Goal: Transaction & Acquisition: Purchase product/service

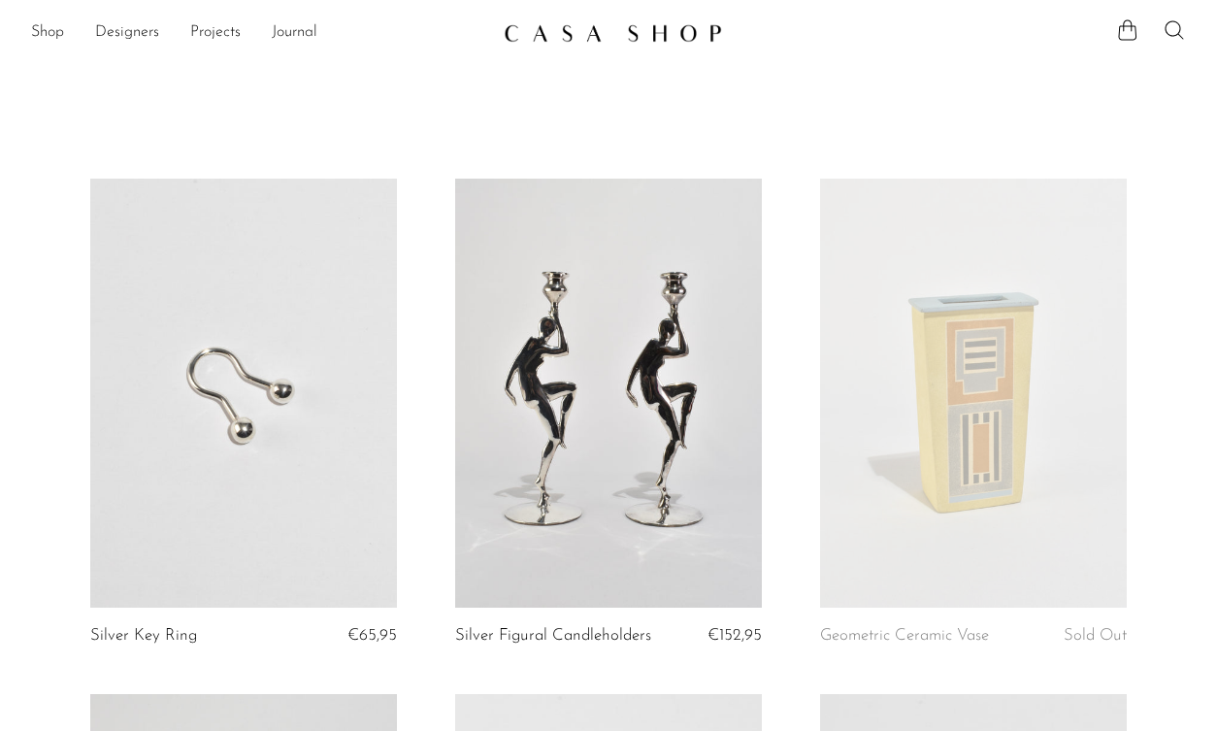
scroll to position [2031, 0]
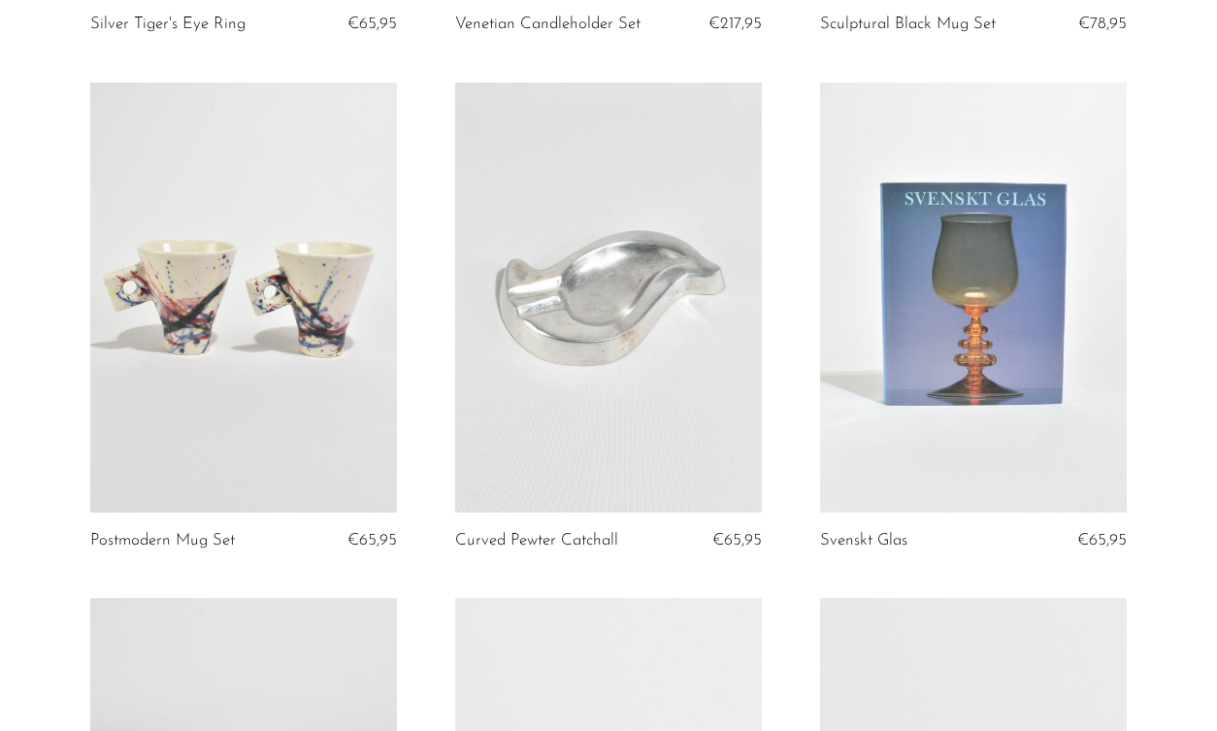
scroll to position [1122, 0]
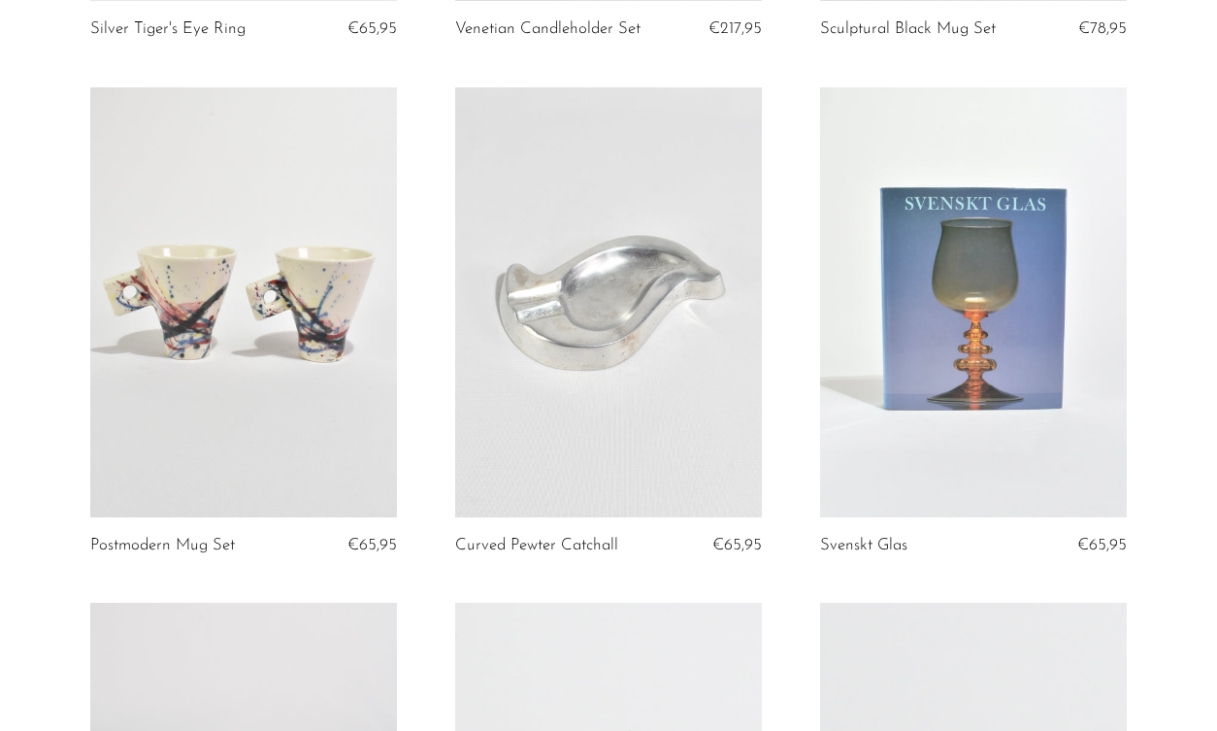
click at [231, 313] on link at bounding box center [243, 302] width 307 height 430
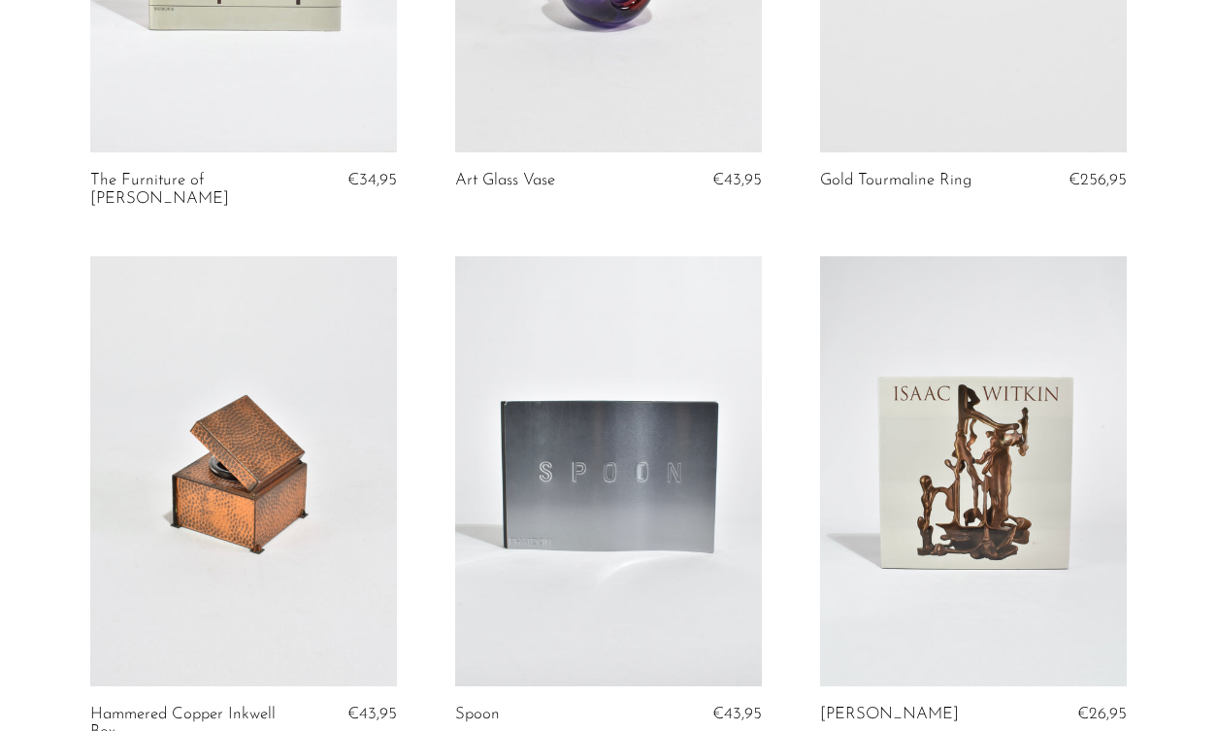
scroll to position [4301, 0]
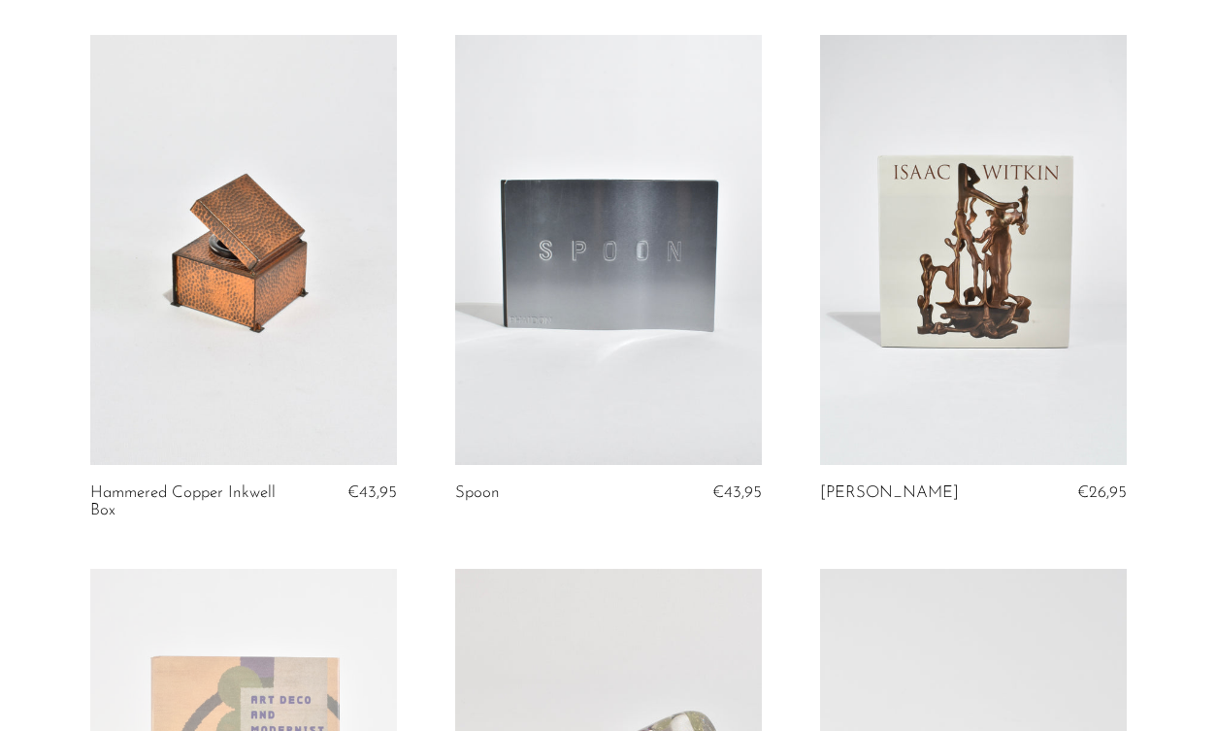
click at [661, 282] on link at bounding box center [608, 250] width 307 height 430
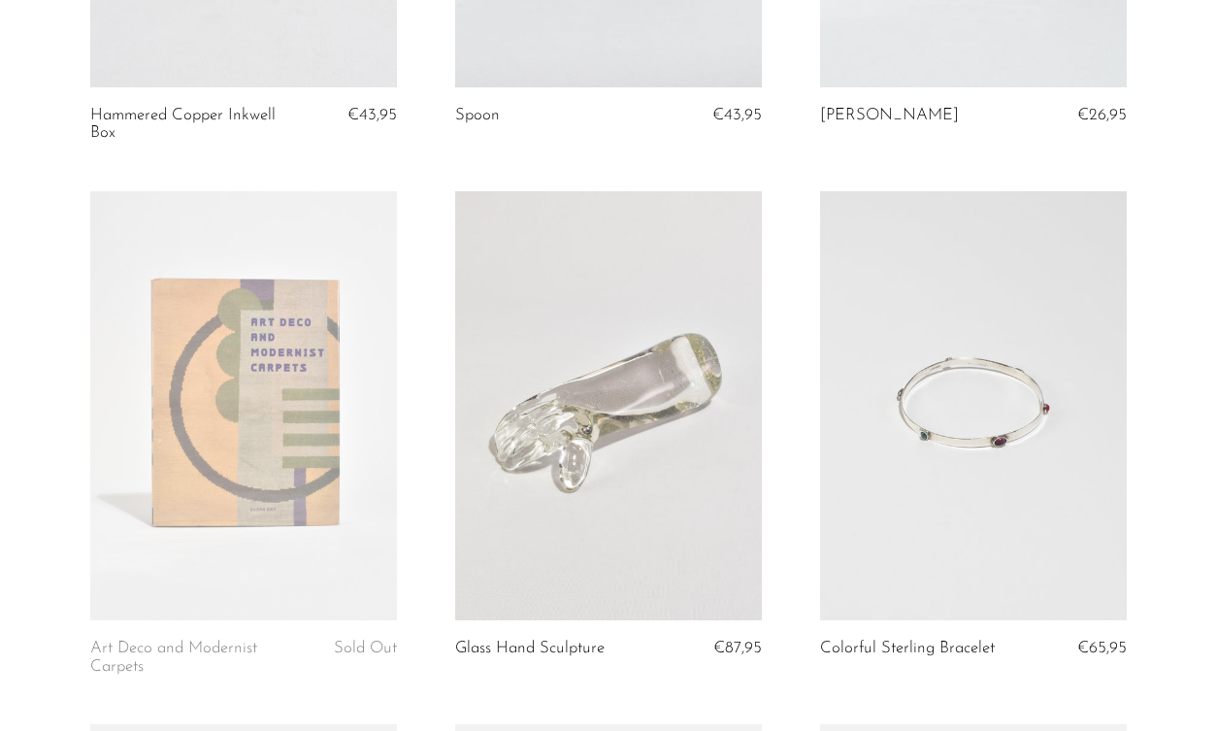
scroll to position [4868, 0]
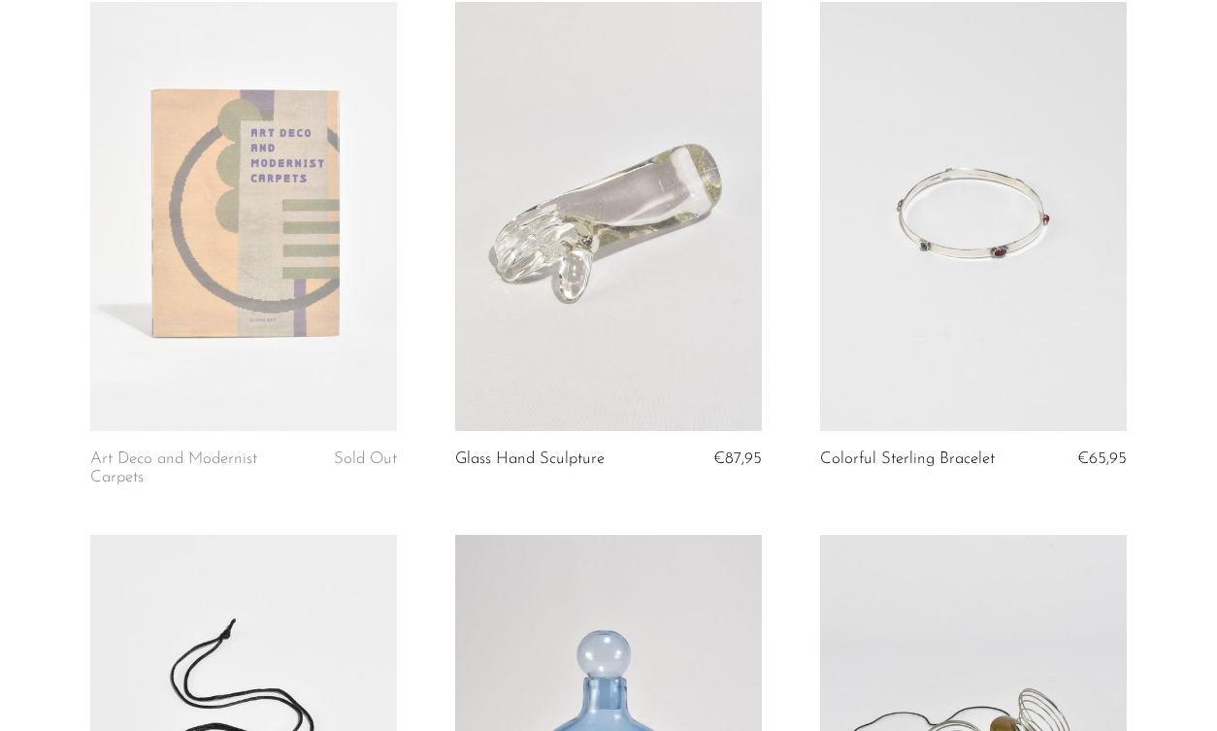
click at [639, 232] on link at bounding box center [608, 217] width 307 height 430
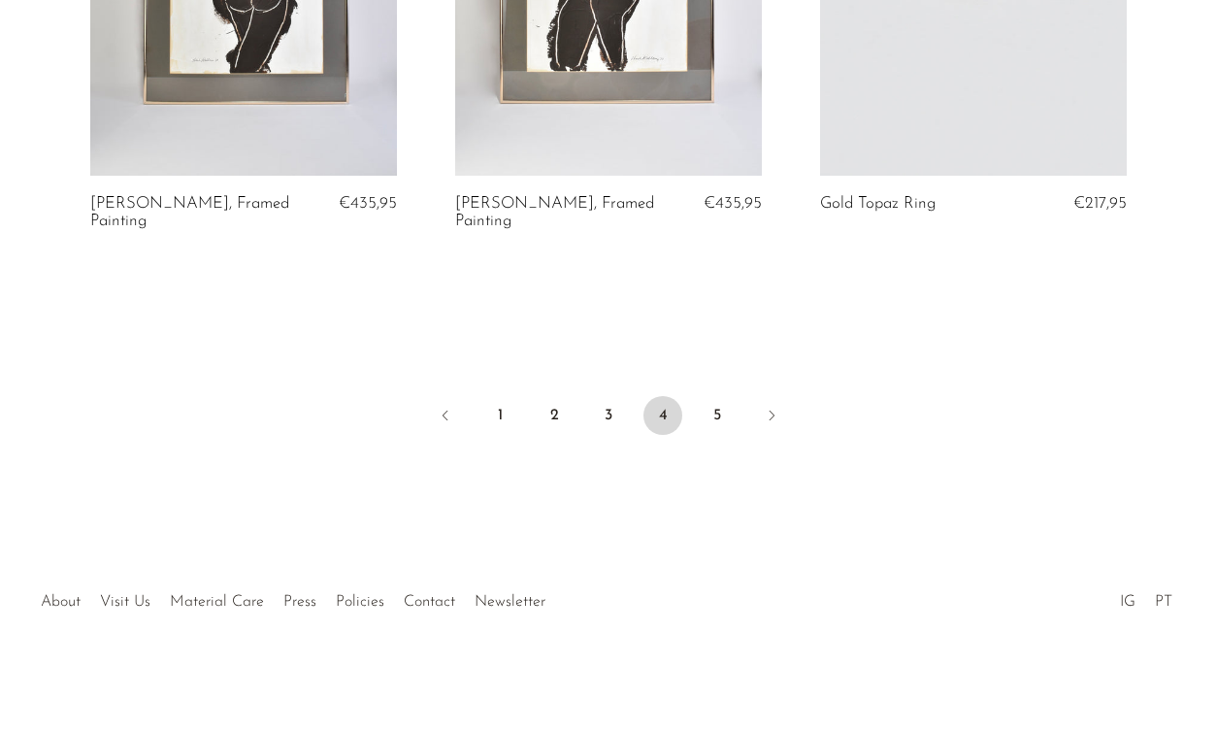
scroll to position [6199, 0]
click at [723, 416] on link "5" at bounding box center [717, 415] width 39 height 39
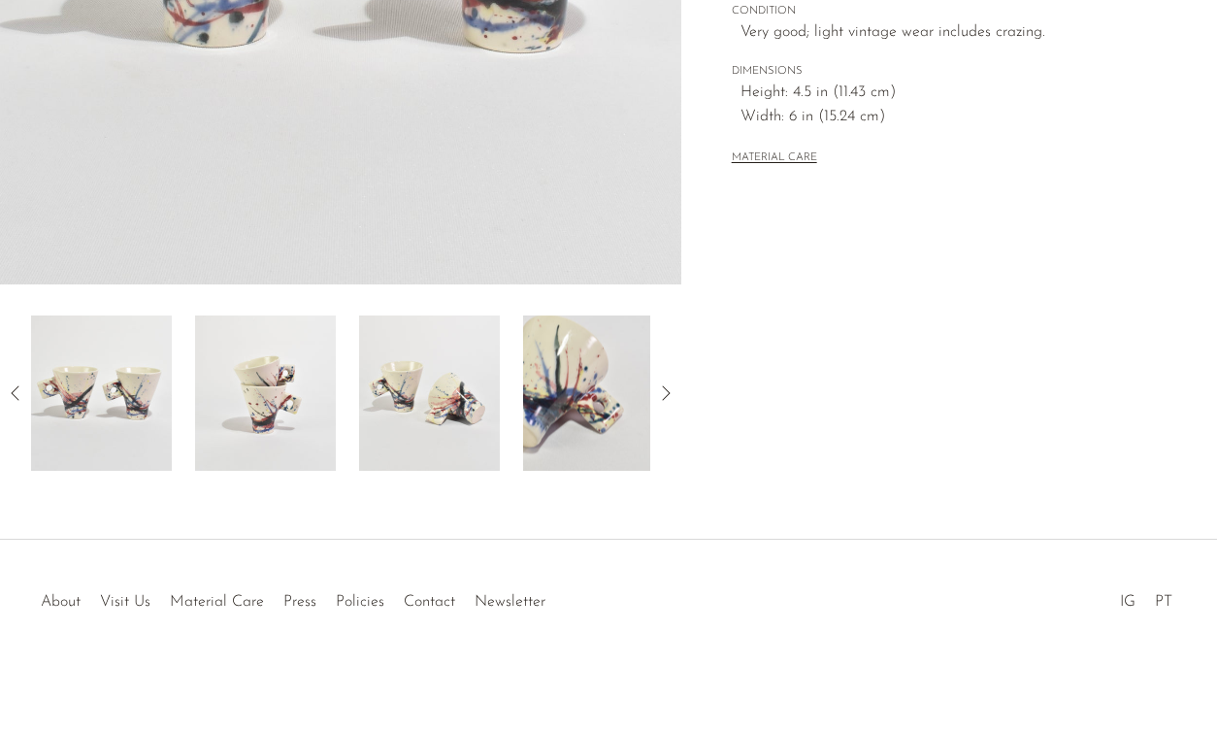
scroll to position [533, 0]
click at [626, 418] on img at bounding box center [593, 392] width 141 height 155
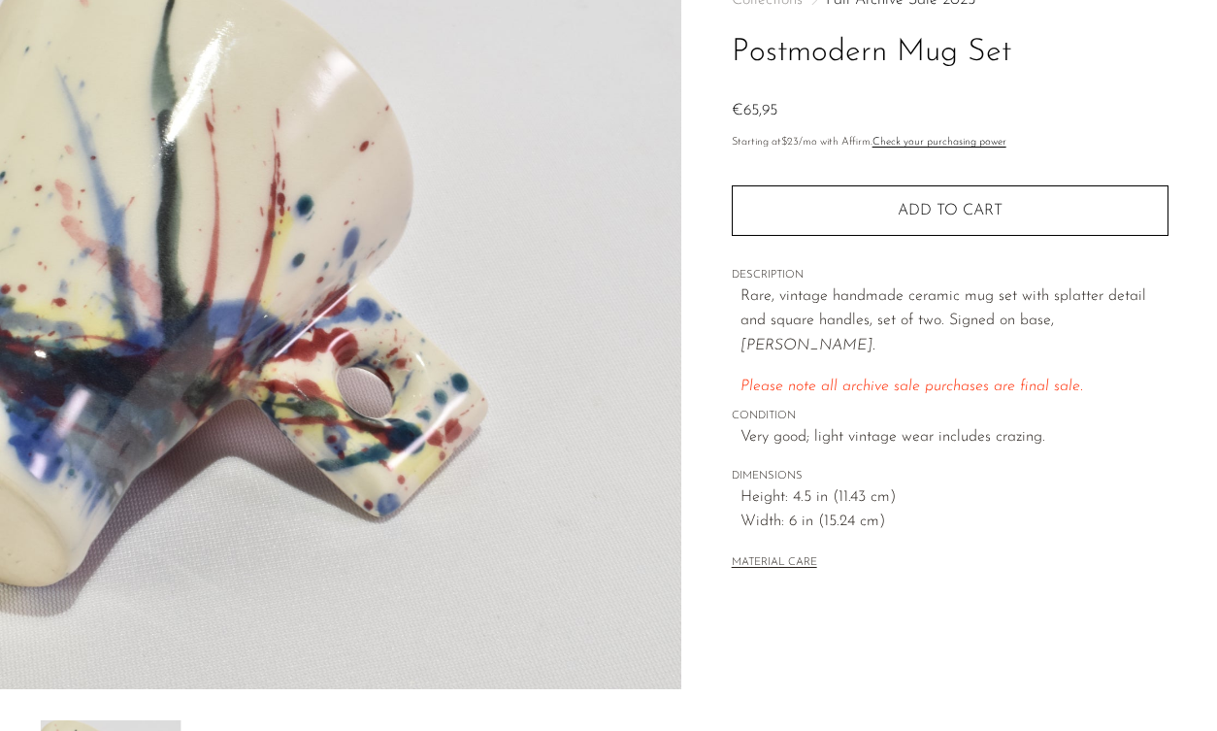
scroll to position [105, 0]
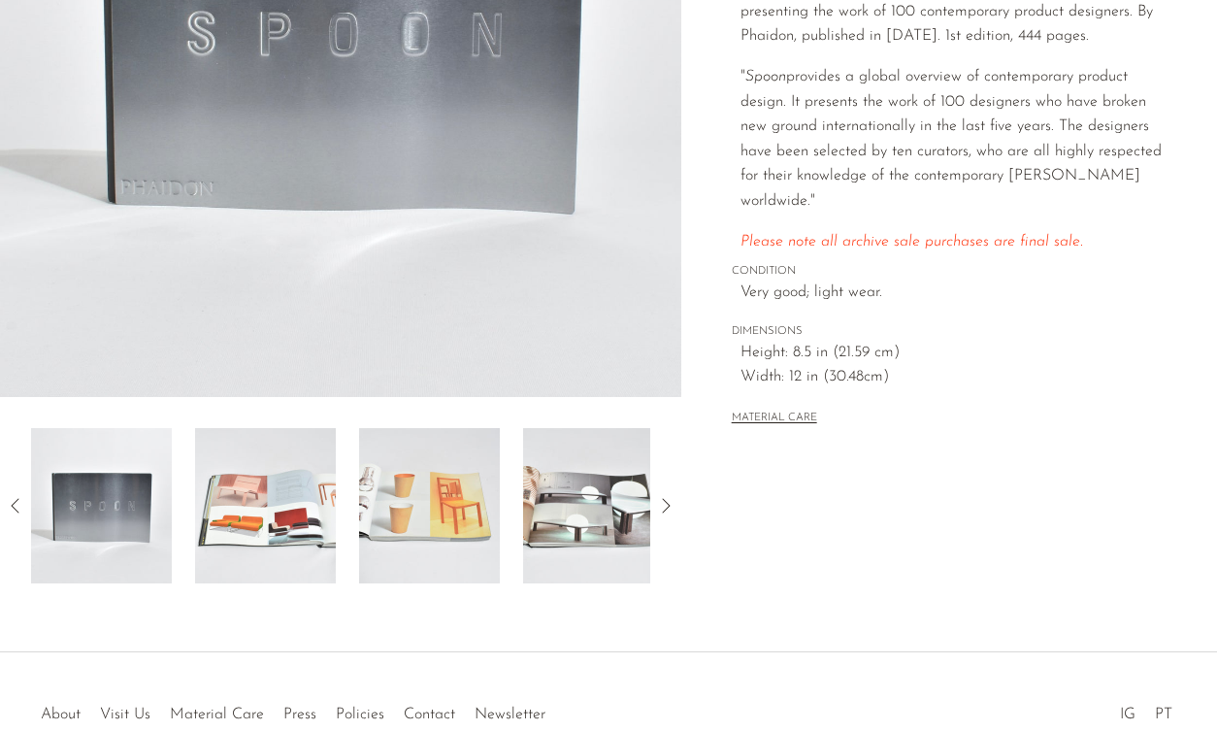
scroll to position [615, 0]
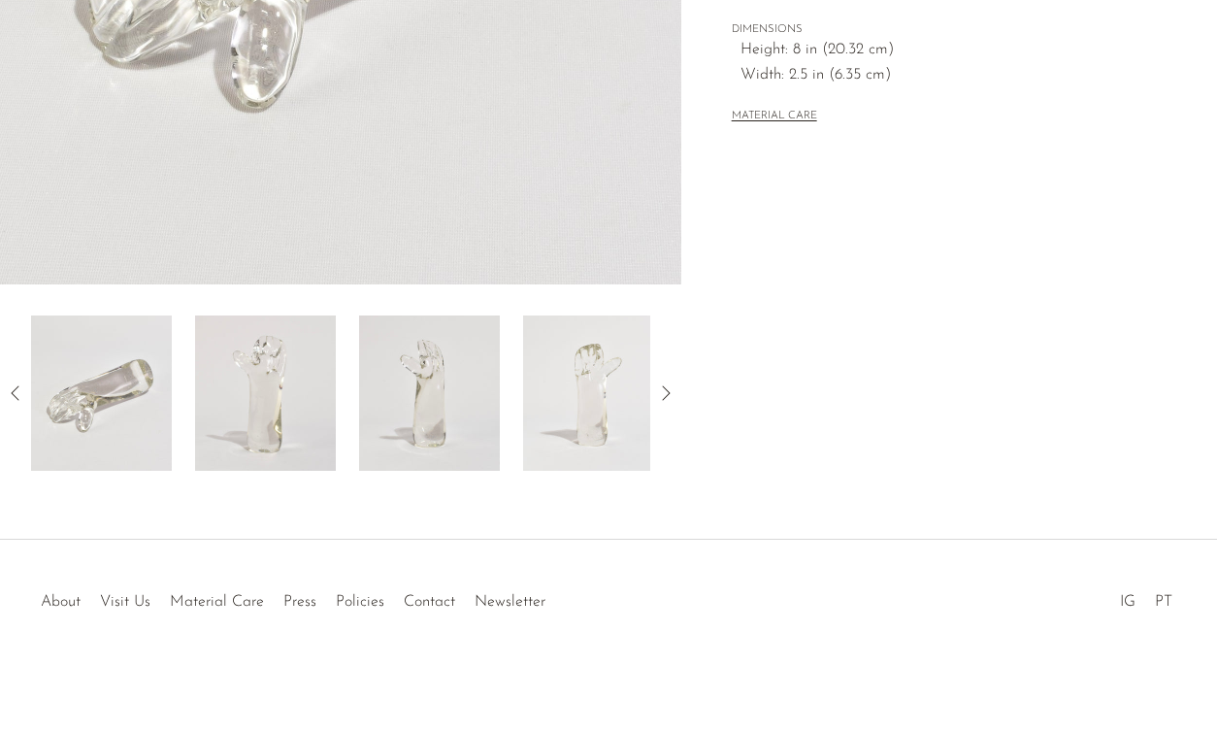
scroll to position [533, 0]
click at [327, 386] on img at bounding box center [265, 392] width 141 height 155
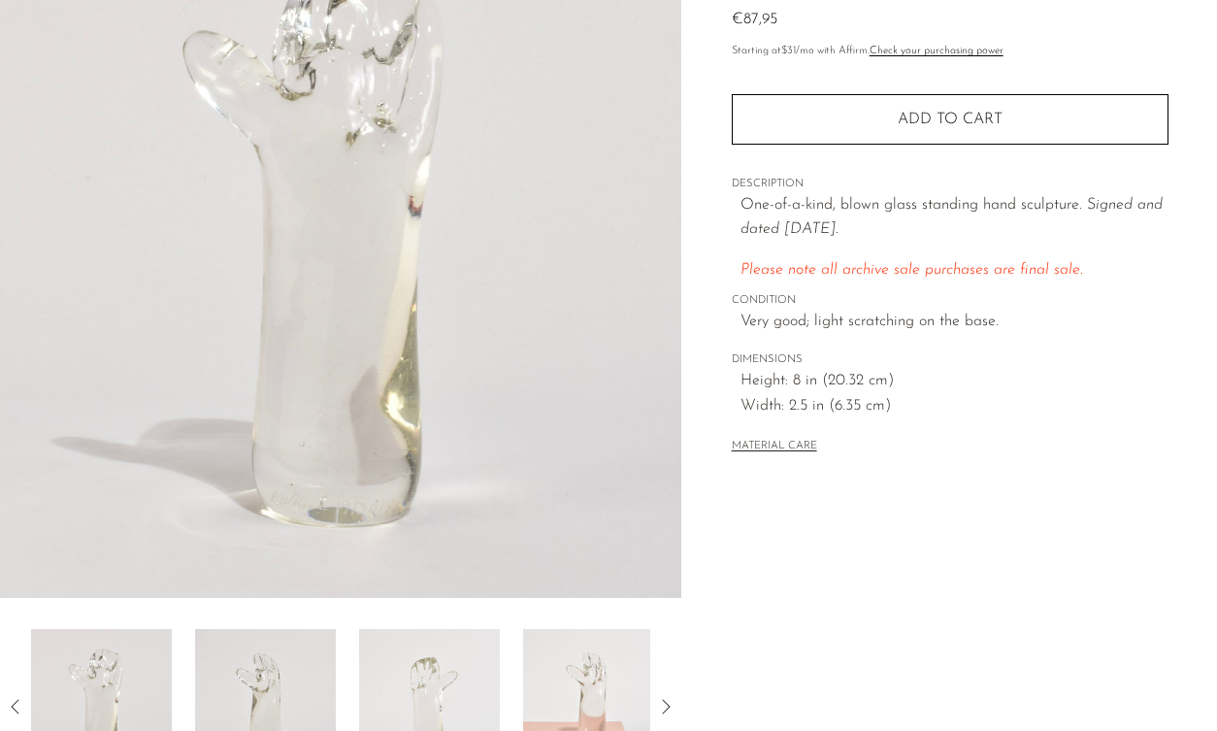
scroll to position [507, 0]
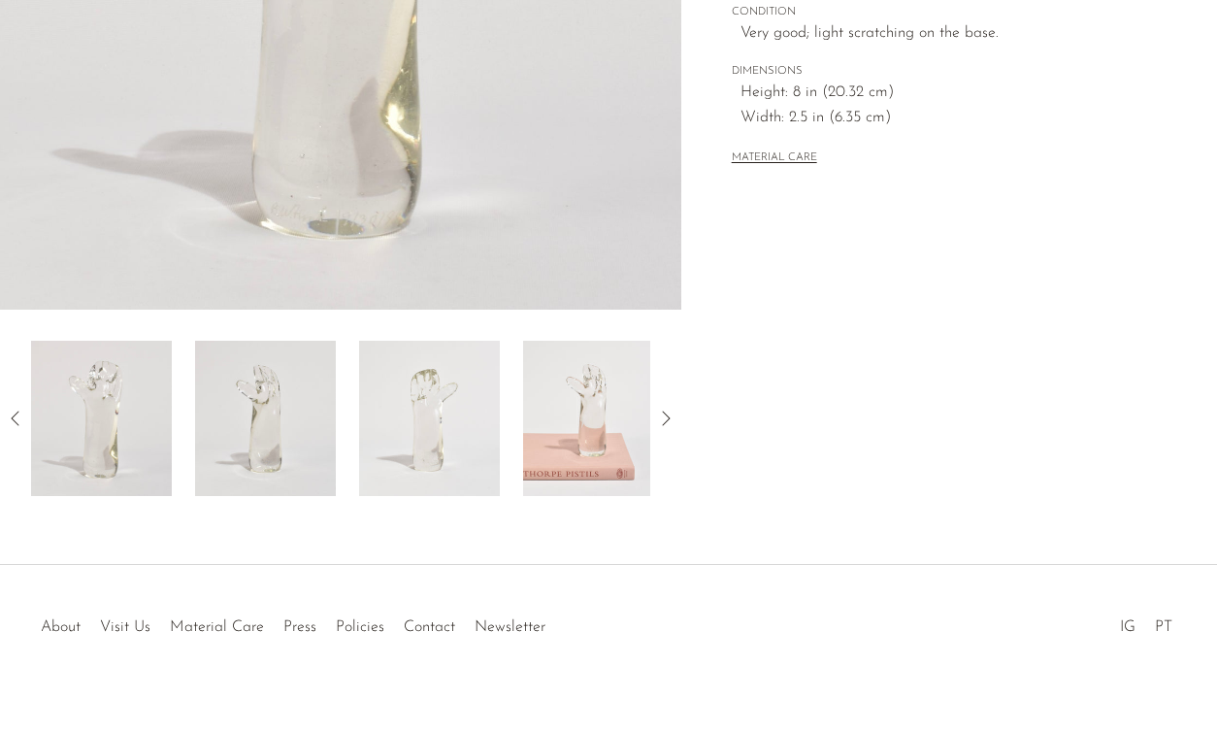
click at [602, 396] on img at bounding box center [593, 418] width 141 height 155
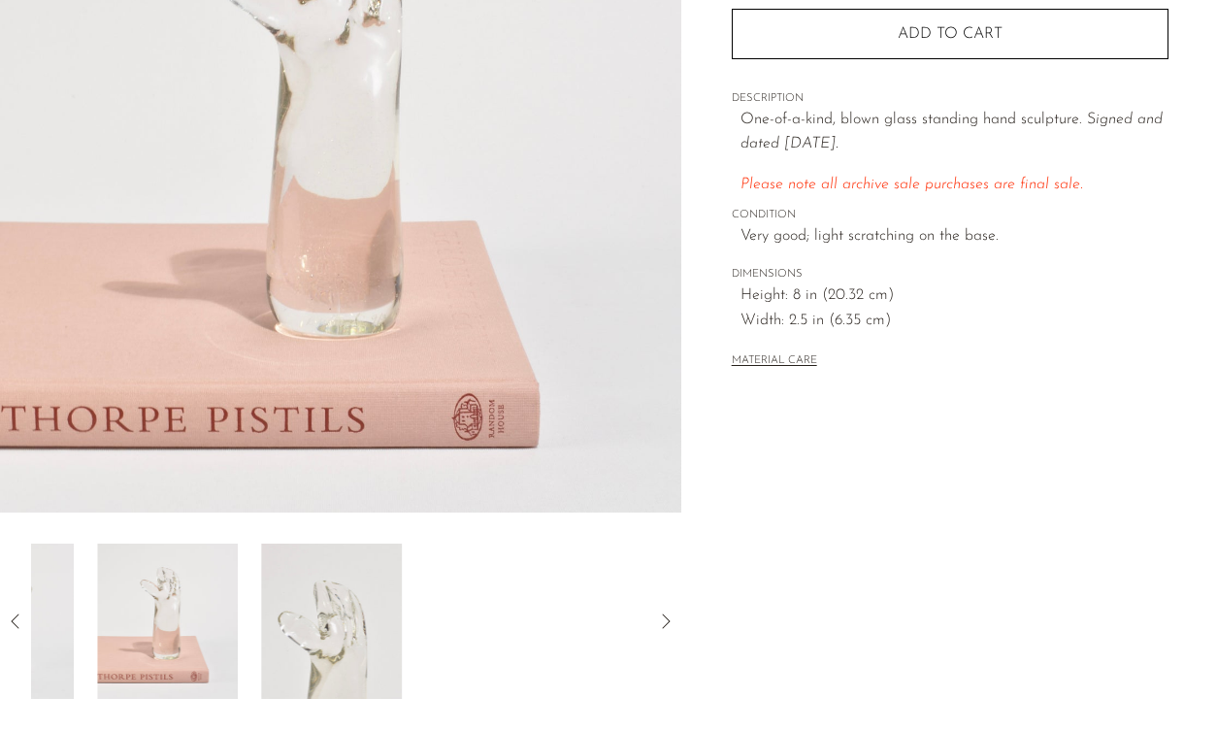
scroll to position [43, 0]
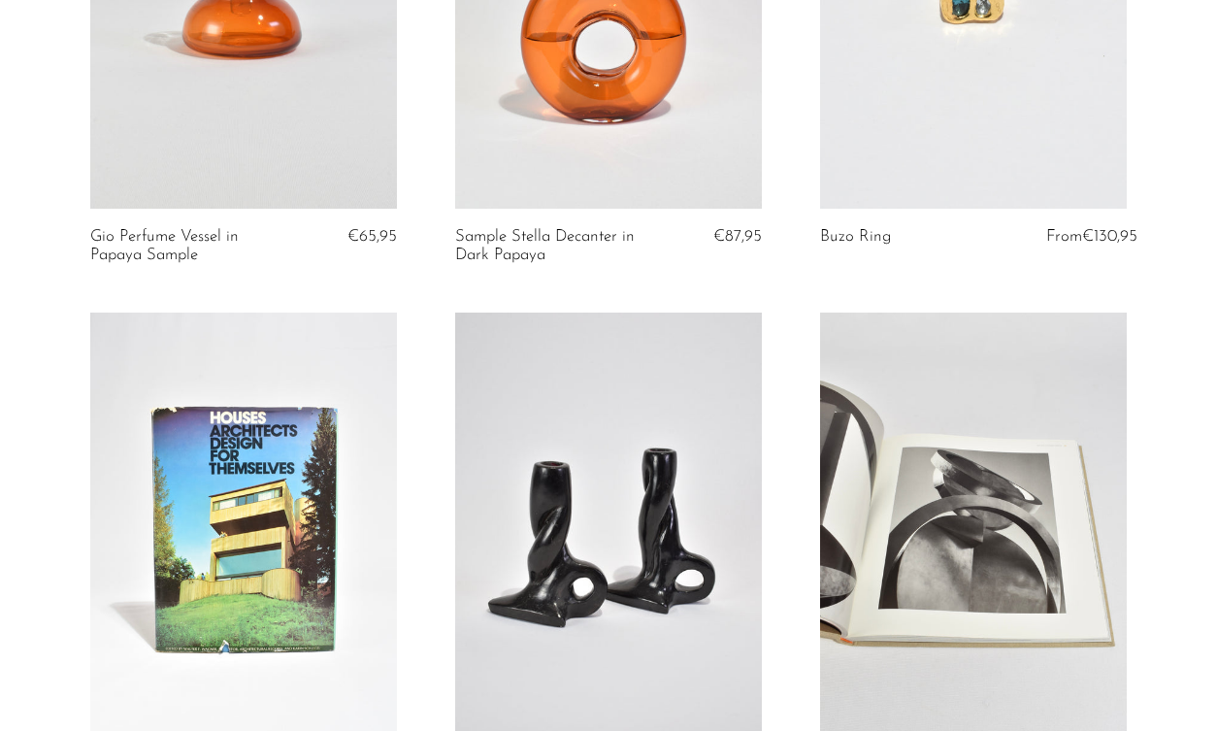
scroll to position [320, 0]
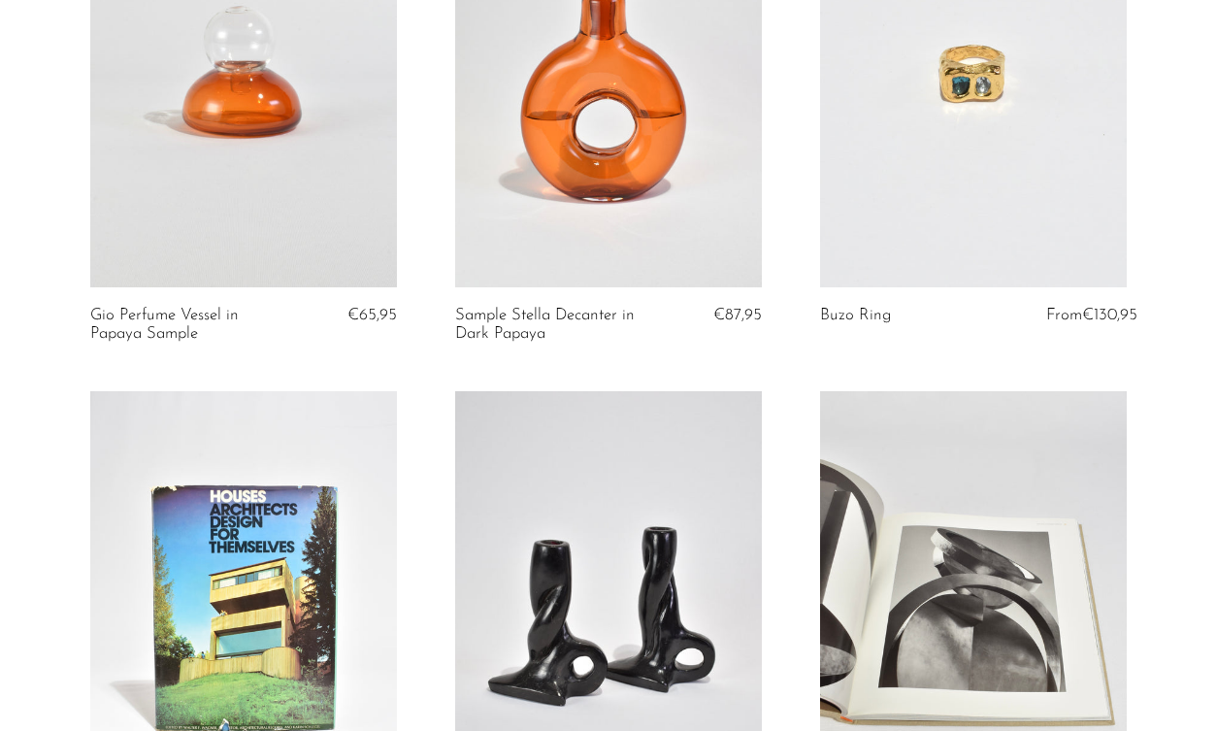
click at [975, 170] on link at bounding box center [973, 73] width 307 height 430
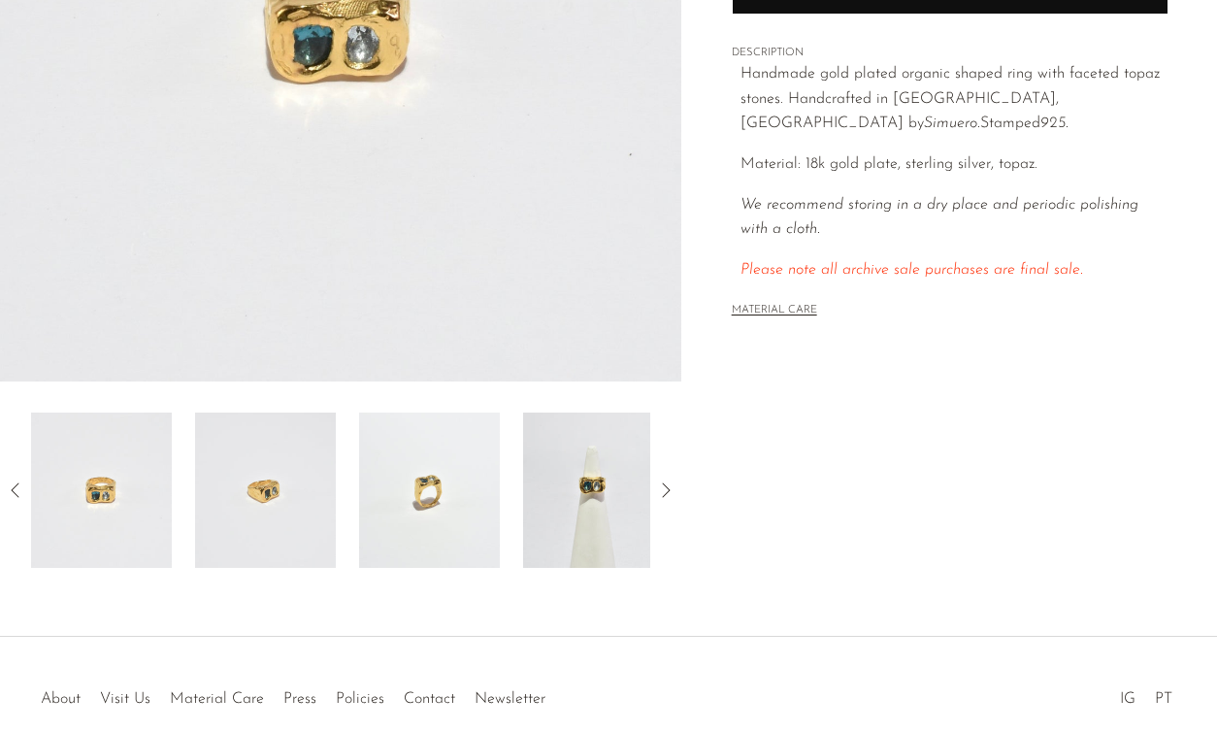
scroll to position [451, 0]
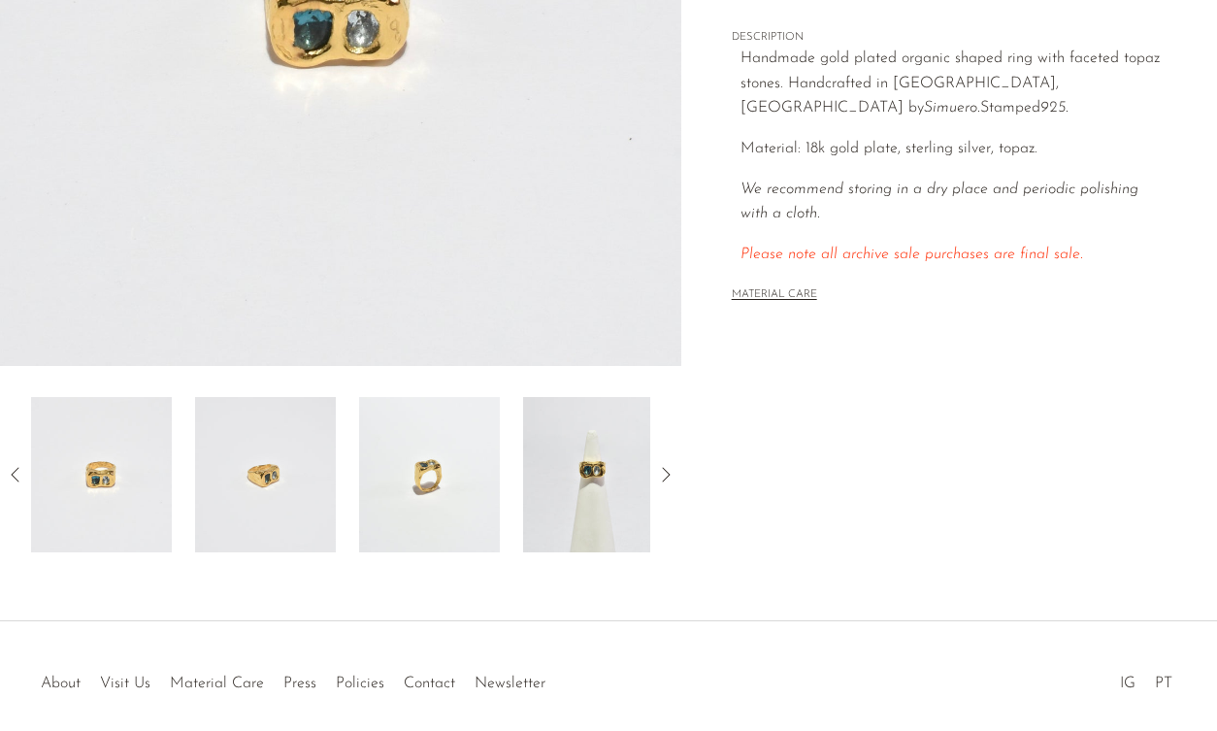
click at [601, 460] on img at bounding box center [593, 474] width 141 height 155
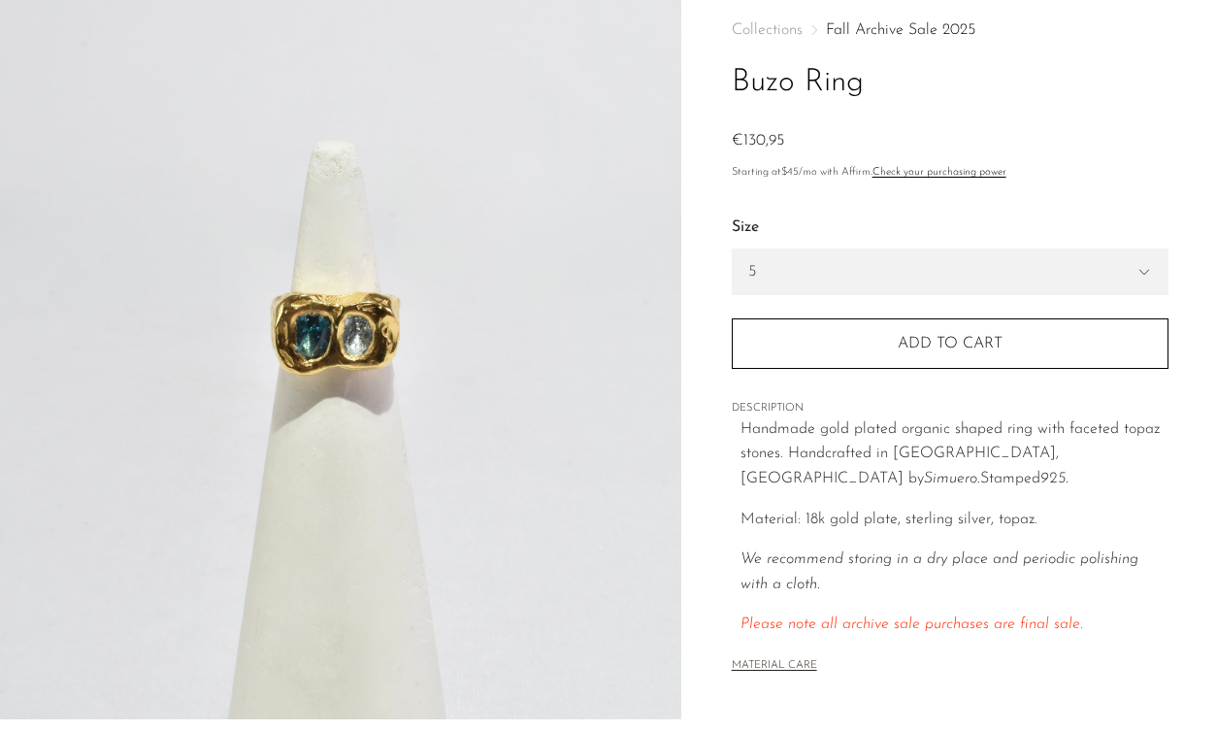
scroll to position [533, 0]
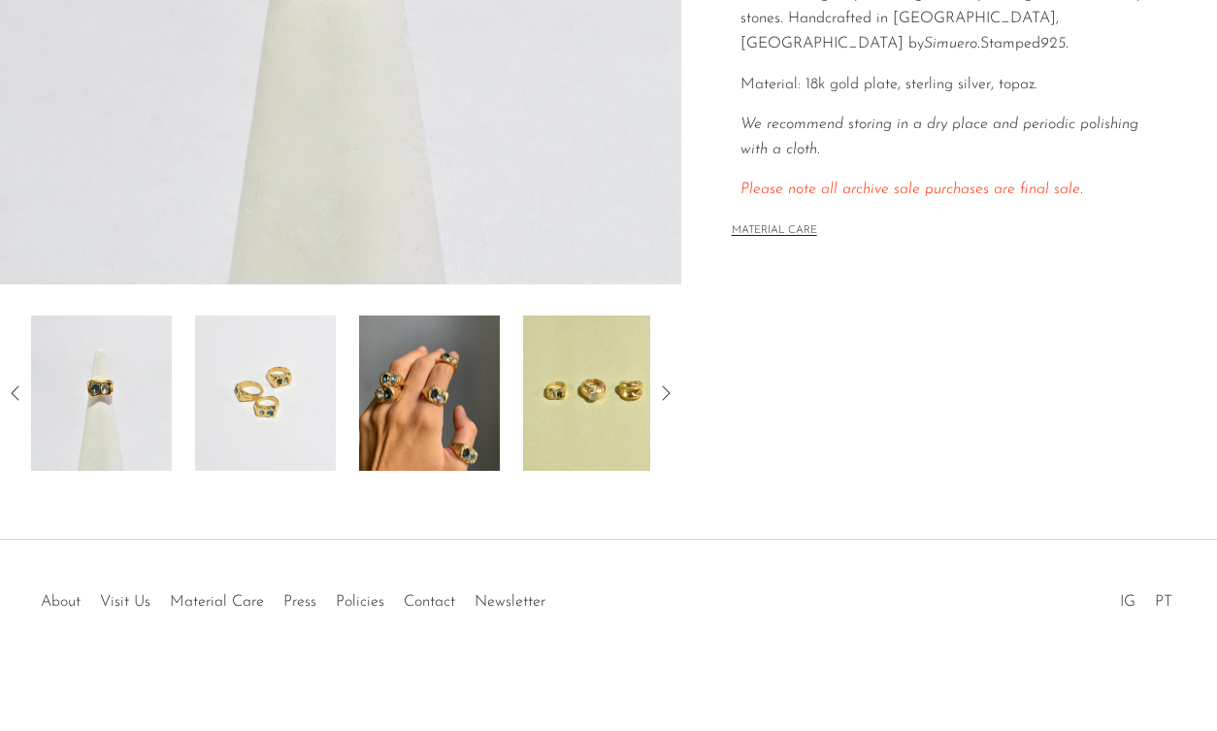
click at [431, 402] on img at bounding box center [429, 392] width 141 height 155
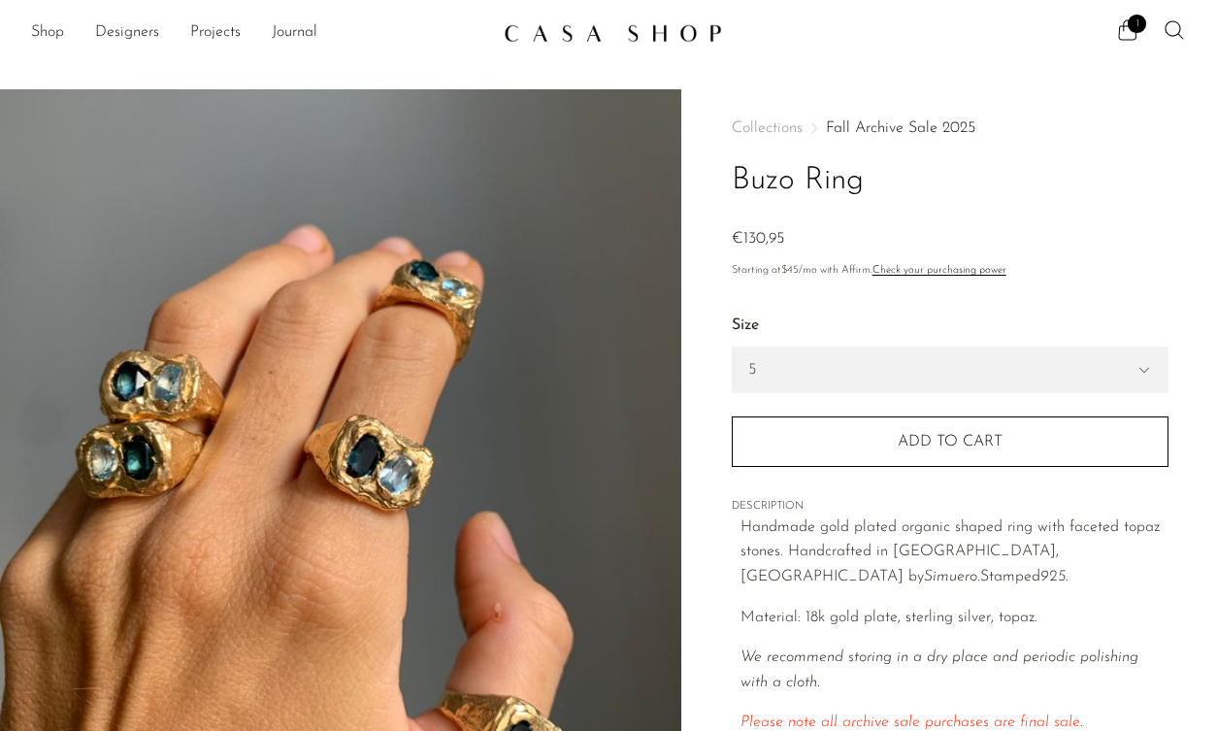
scroll to position [0, 0]
click at [1125, 30] on icon at bounding box center [1127, 29] width 23 height 23
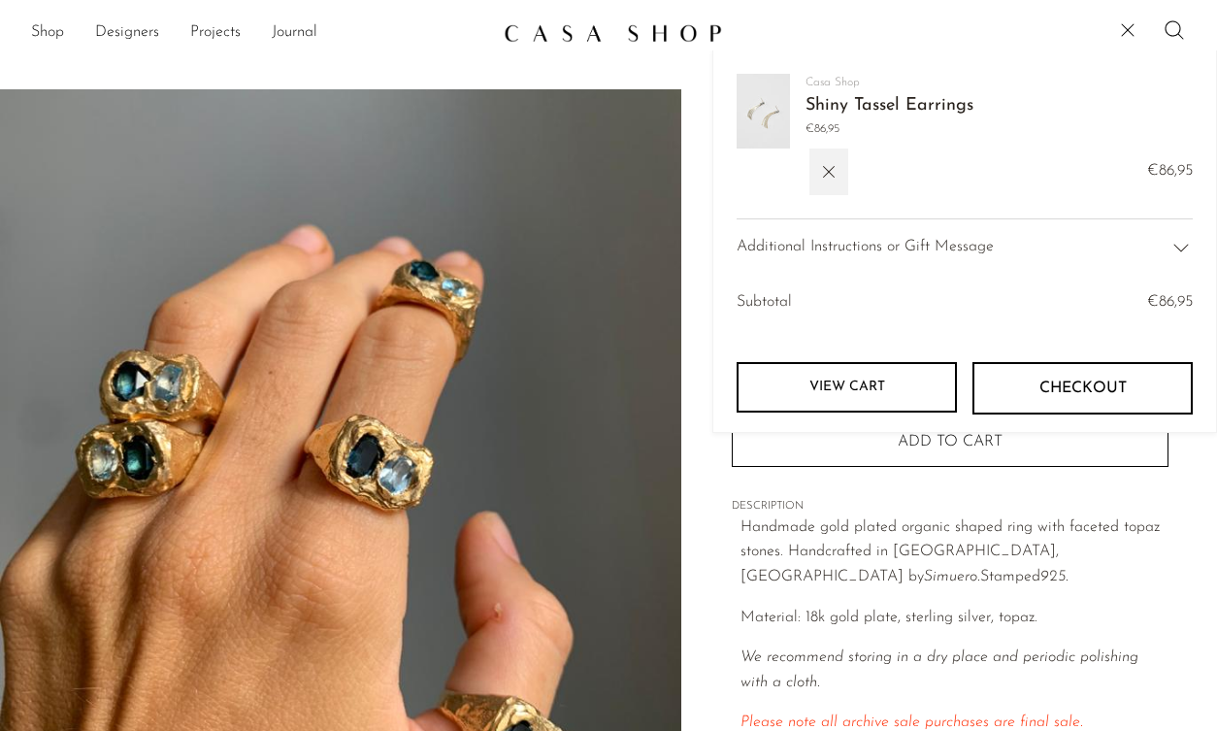
click at [776, 101] on img at bounding box center [762, 111] width 53 height 75
click at [839, 108] on link "Shiny Tassel Earrings" at bounding box center [889, 105] width 168 height 17
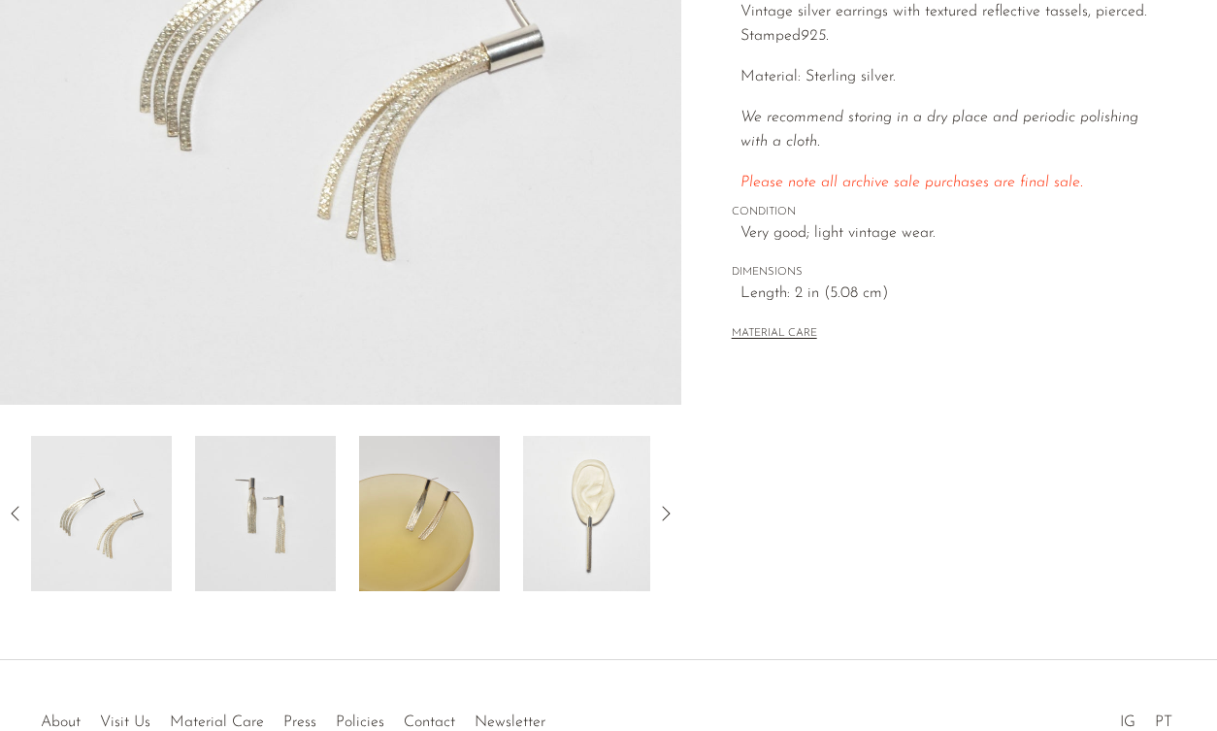
scroll to position [414, 0]
click at [482, 515] on img at bounding box center [429, 511] width 141 height 155
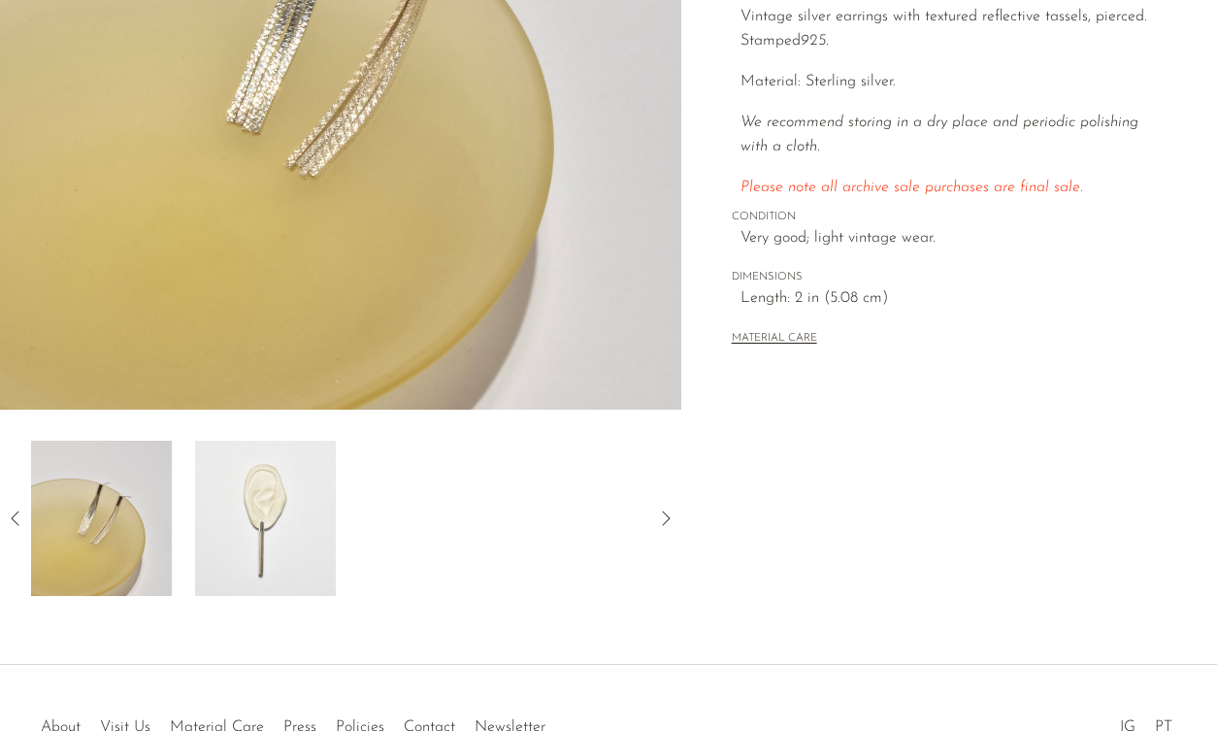
click at [248, 534] on img at bounding box center [265, 517] width 141 height 155
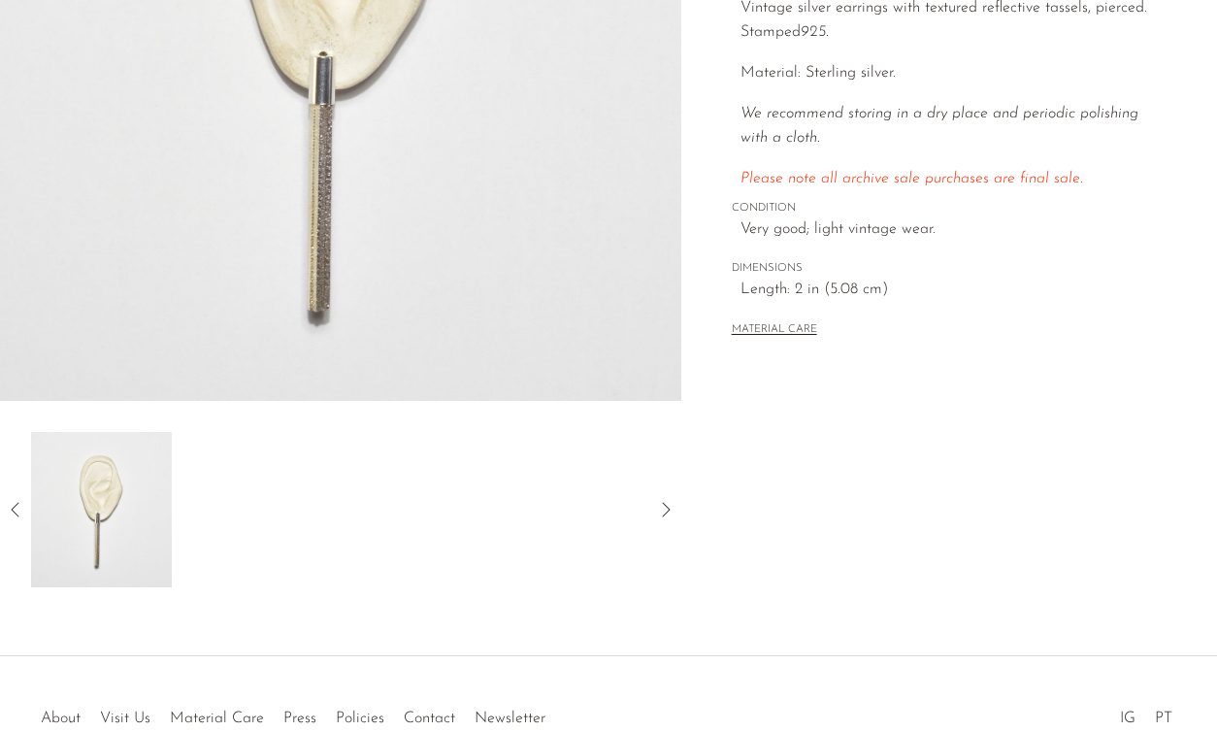
scroll to position [476, 0]
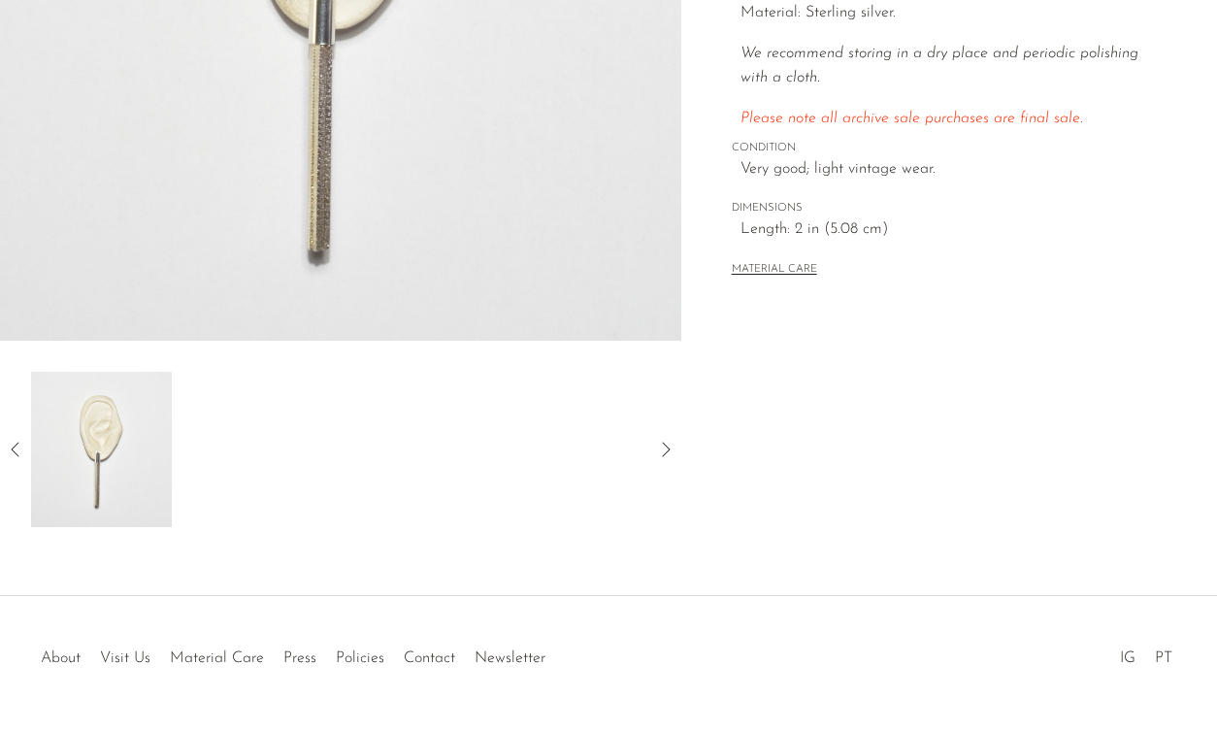
click at [26, 446] on icon at bounding box center [15, 449] width 23 height 23
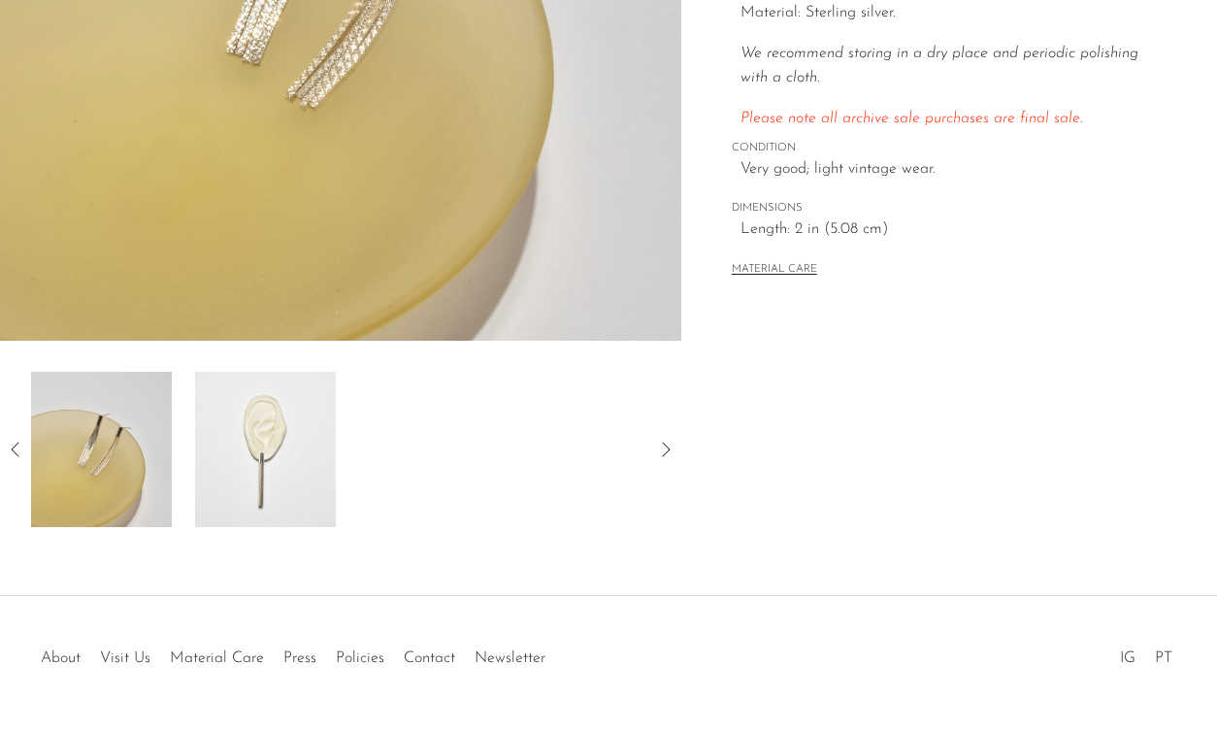
click at [119, 443] on img at bounding box center [101, 449] width 141 height 155
click at [84, 436] on img at bounding box center [101, 449] width 141 height 155
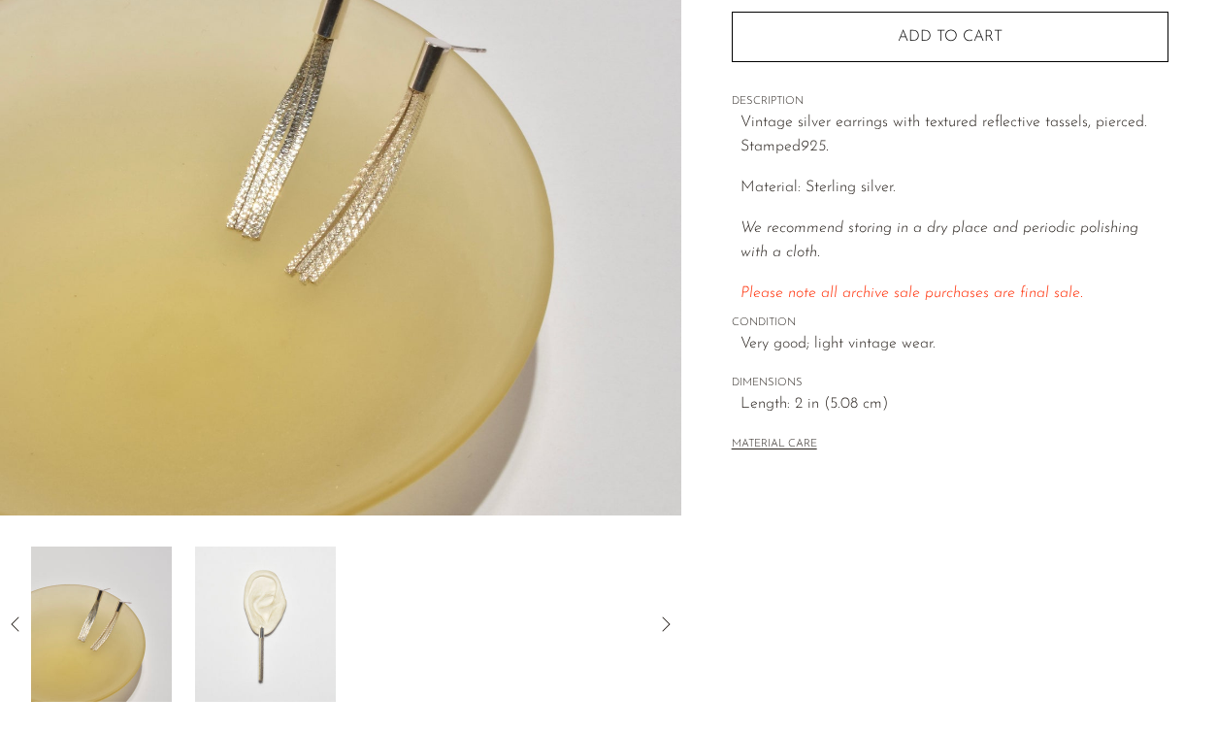
scroll to position [310, 0]
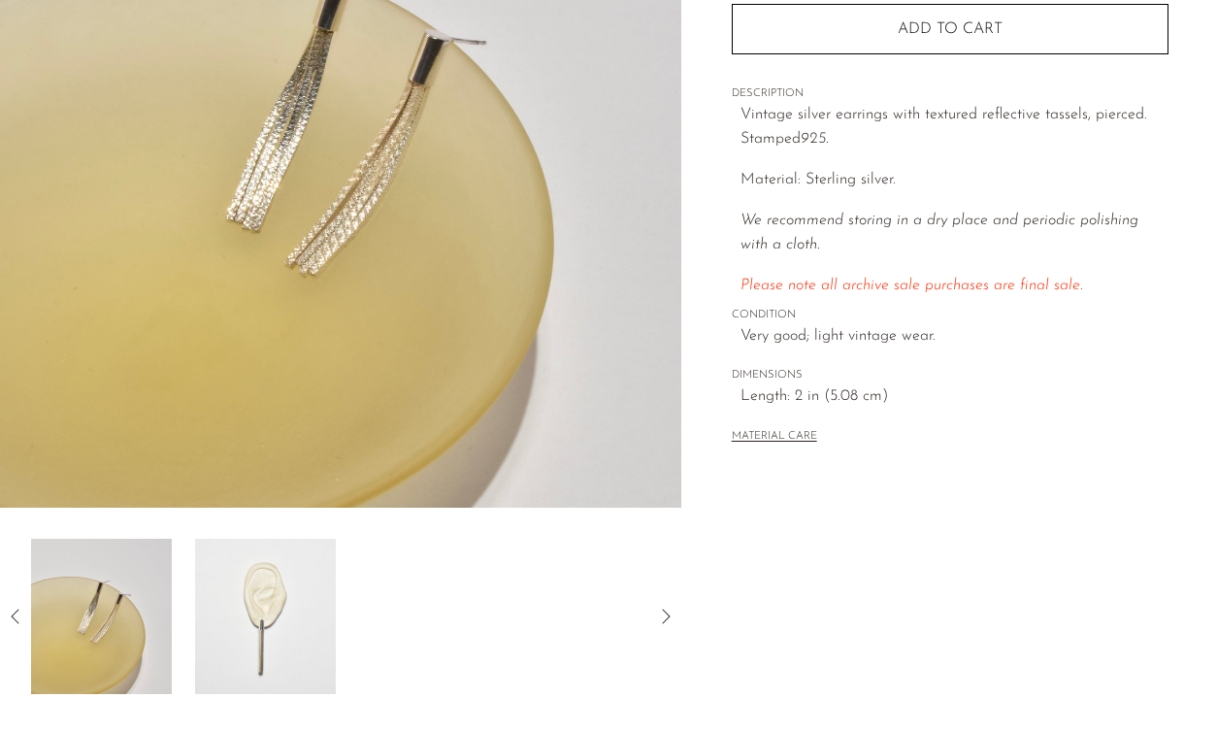
click at [21, 619] on icon at bounding box center [15, 615] width 23 height 23
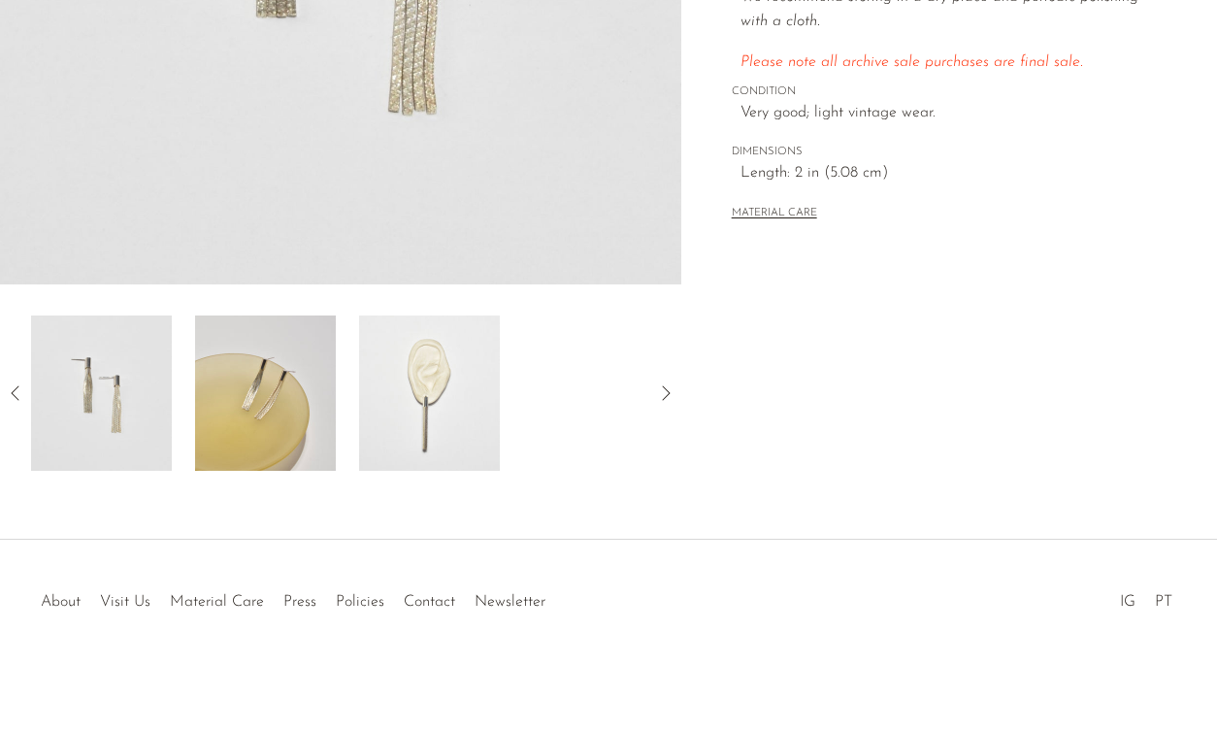
scroll to position [533, 0]
click at [471, 402] on img at bounding box center [429, 392] width 141 height 155
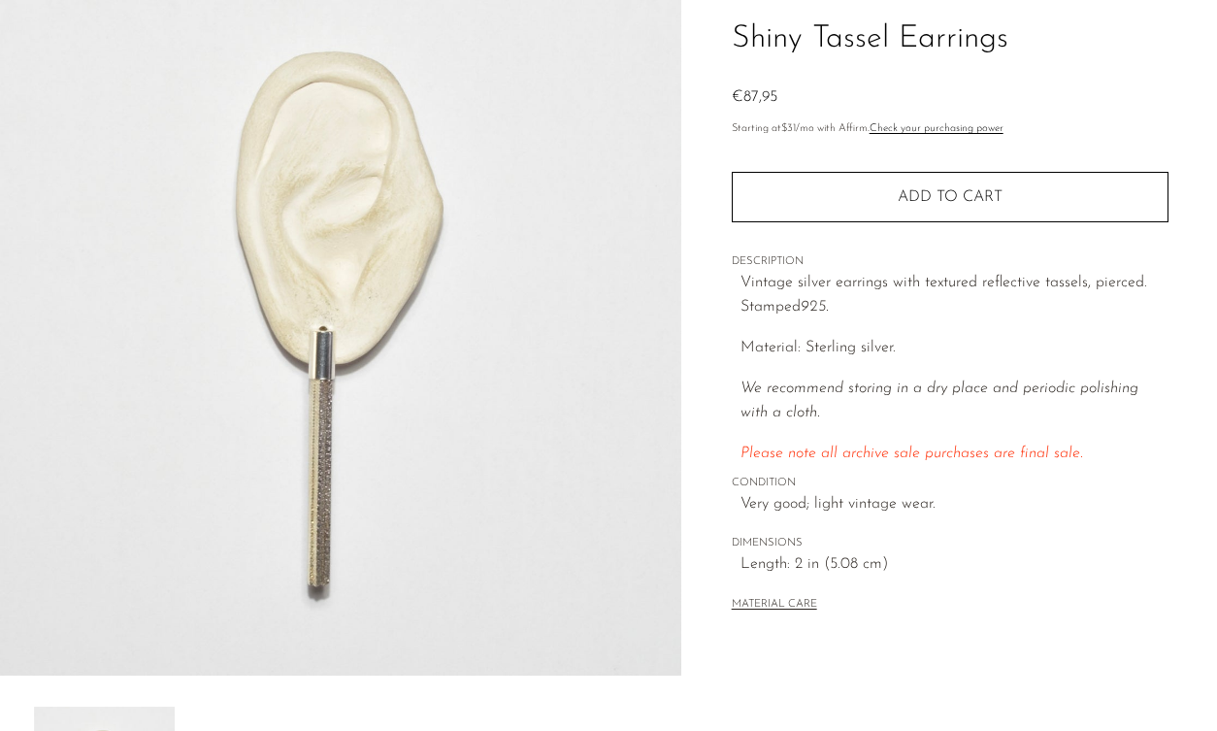
scroll to position [133, 0]
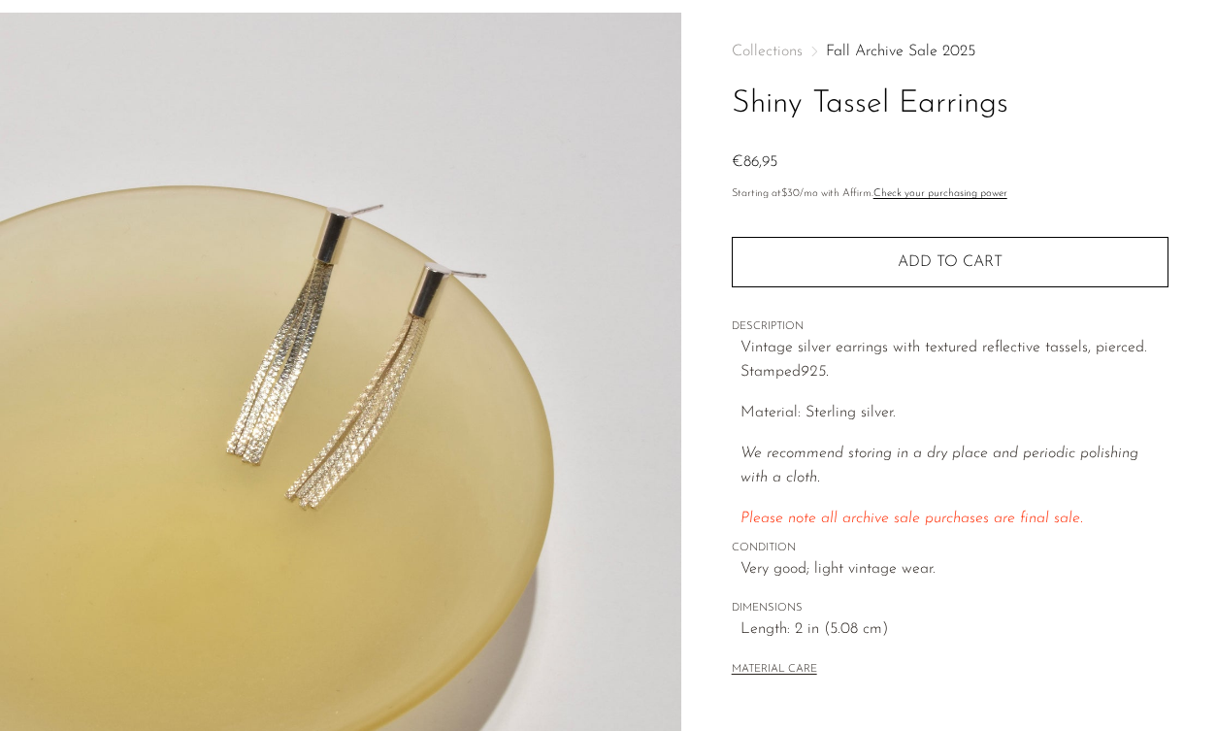
scroll to position [77, 0]
